Goal: Check status: Check status

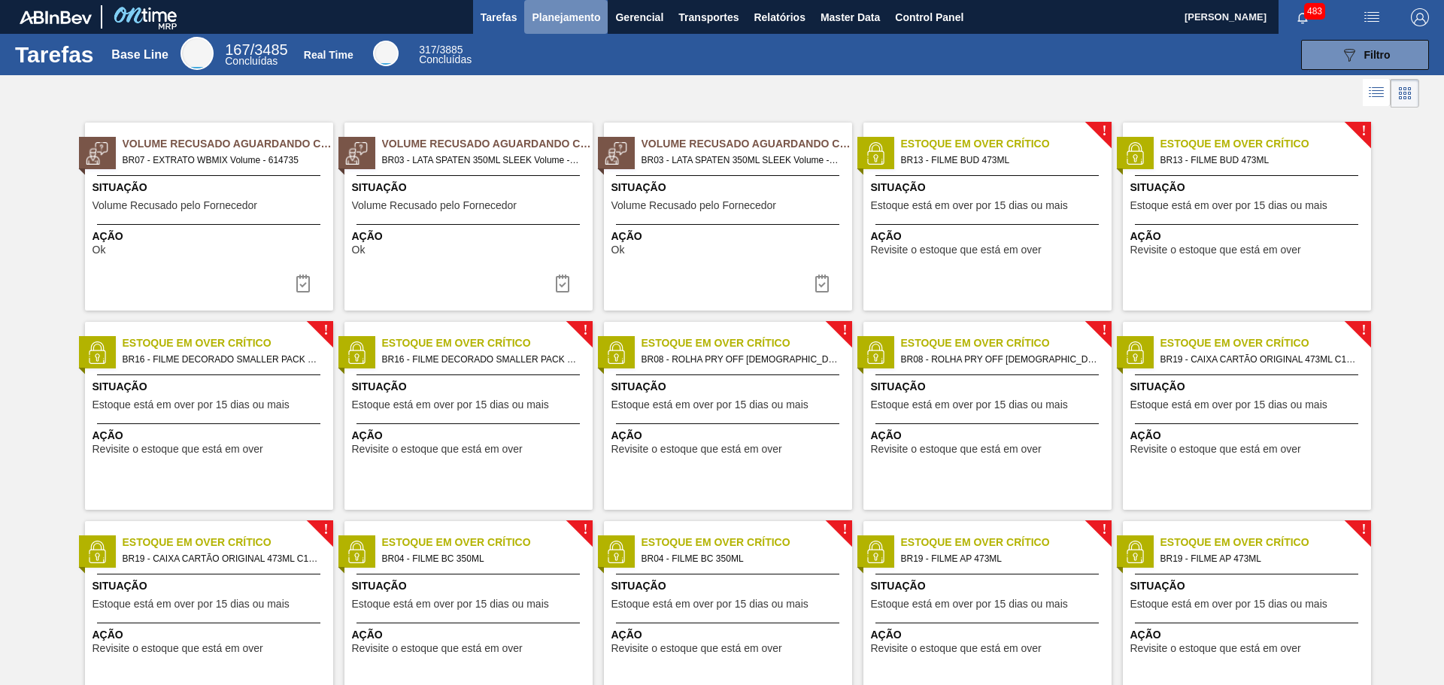
click at [567, 25] on span "Planejamento" at bounding box center [566, 17] width 68 height 18
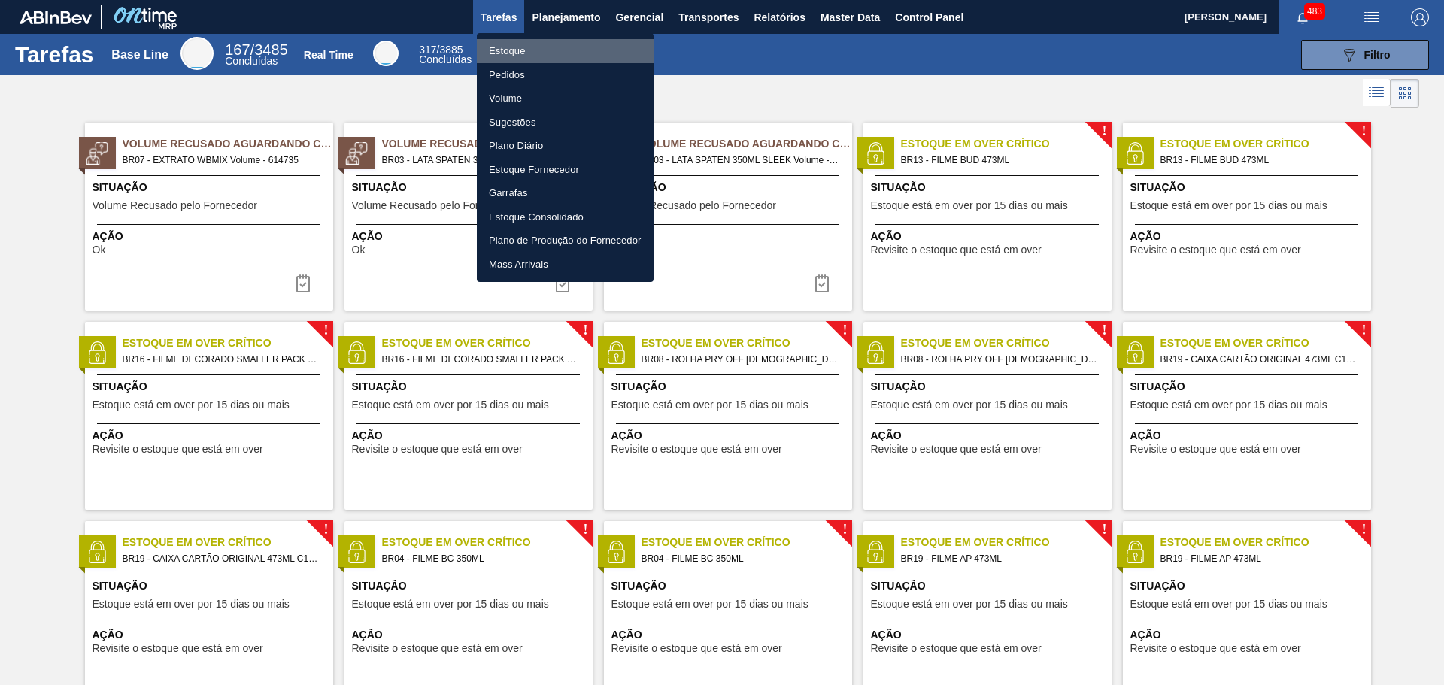
click at [528, 50] on li "Estoque" at bounding box center [565, 51] width 177 height 24
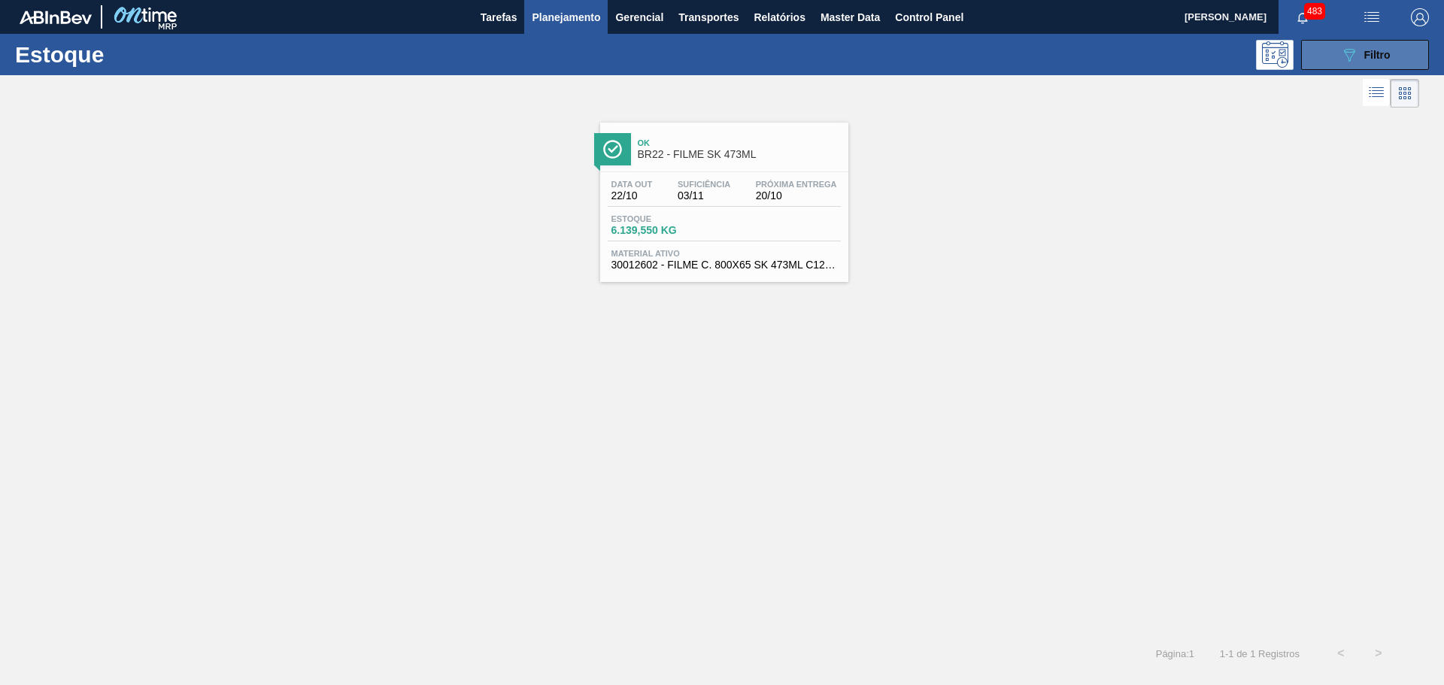
click at [1362, 53] on div "089F7B8B-B2A5-4AFE-B5C0-19BA573D28AC Filtro" at bounding box center [1365, 55] width 50 height 18
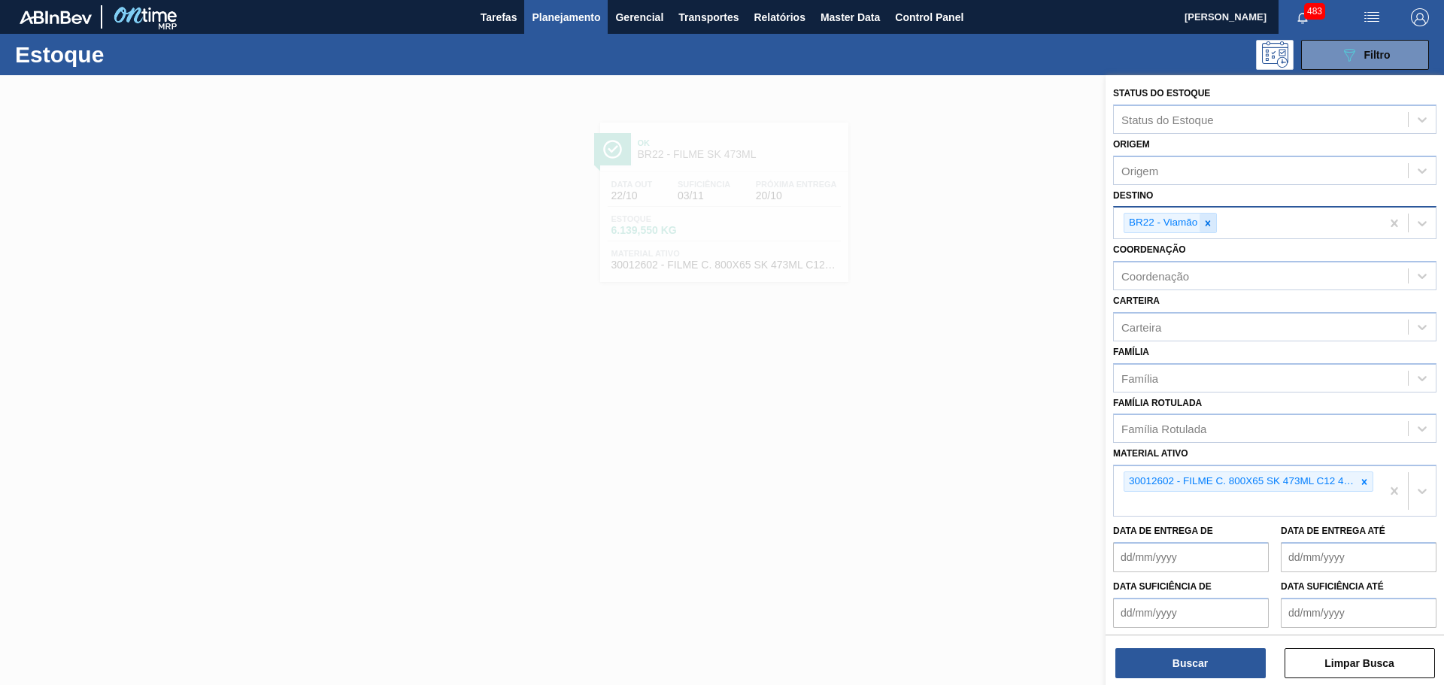
click at [1207, 218] on icon at bounding box center [1207, 223] width 11 height 11
click at [1363, 479] on icon at bounding box center [1364, 477] width 5 height 5
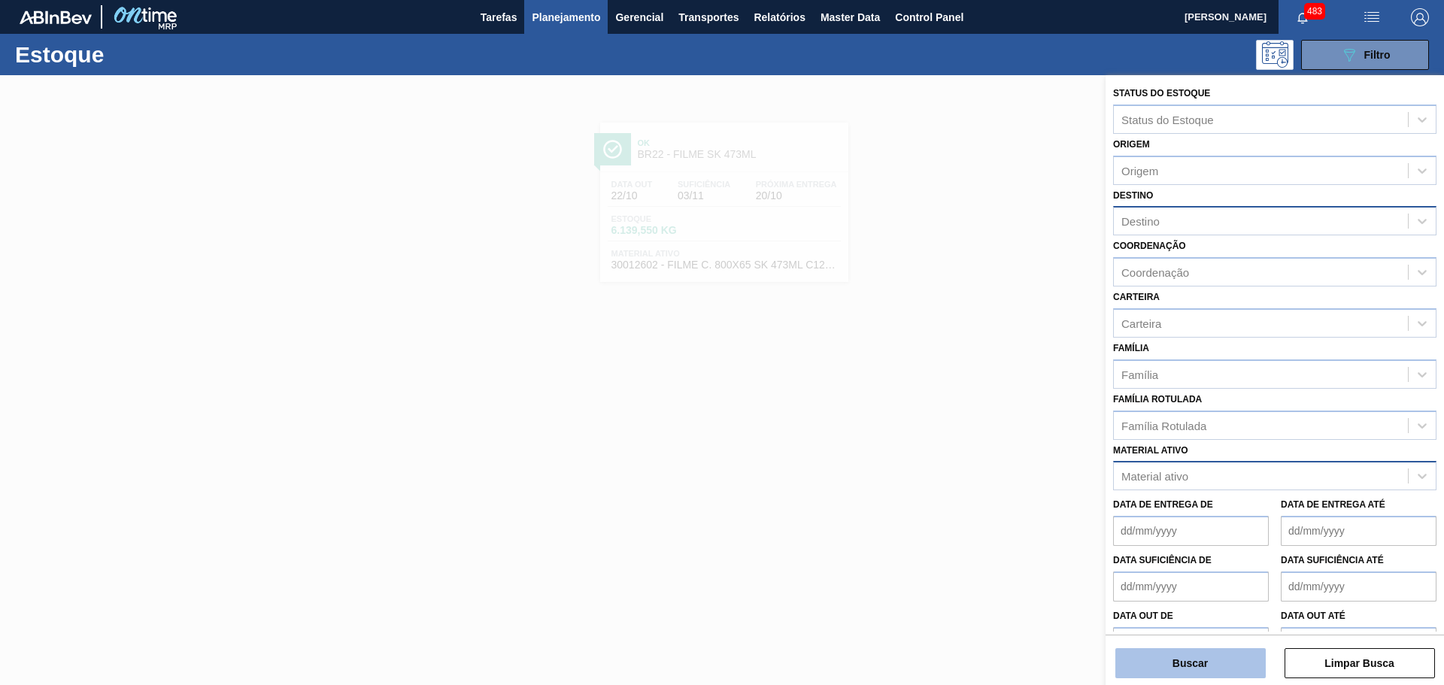
click at [1217, 670] on button "Buscar" at bounding box center [1190, 663] width 150 height 30
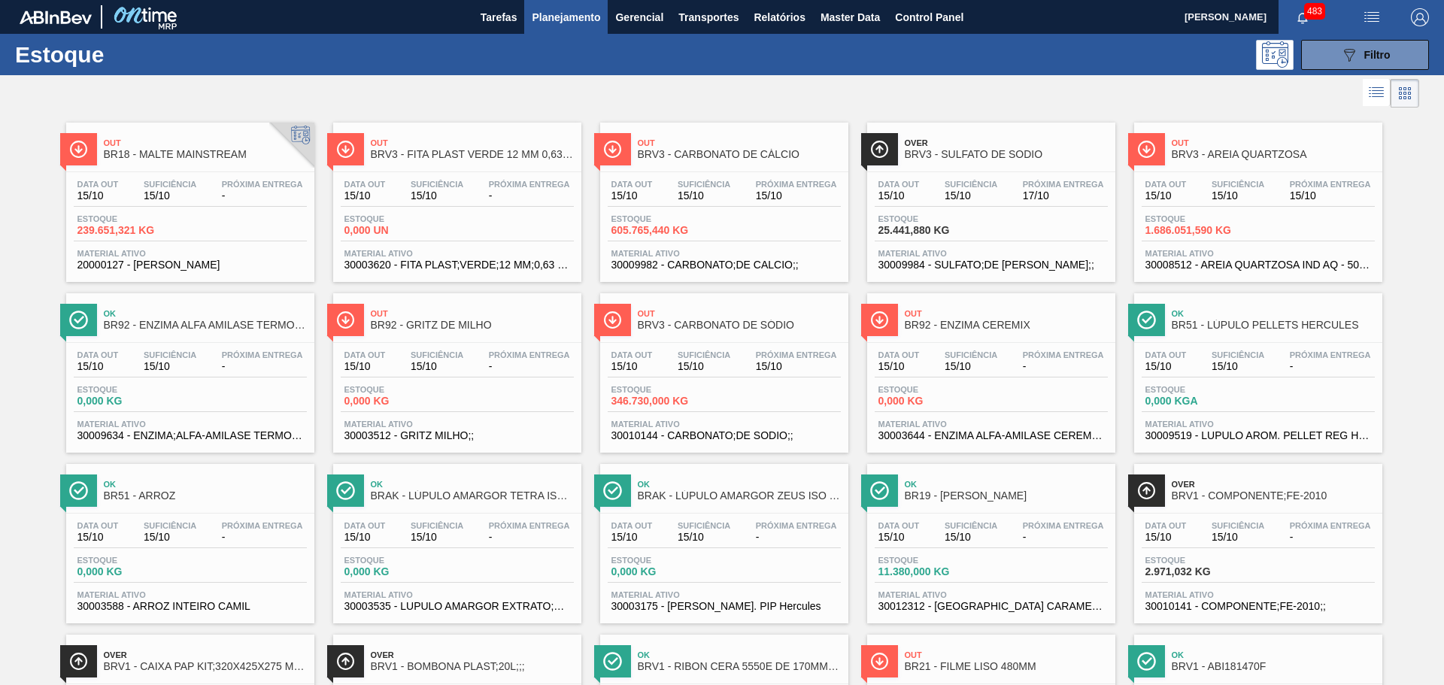
click at [1373, 99] on icon at bounding box center [1376, 92] width 18 height 18
